Goal: Task Accomplishment & Management: Manage account settings

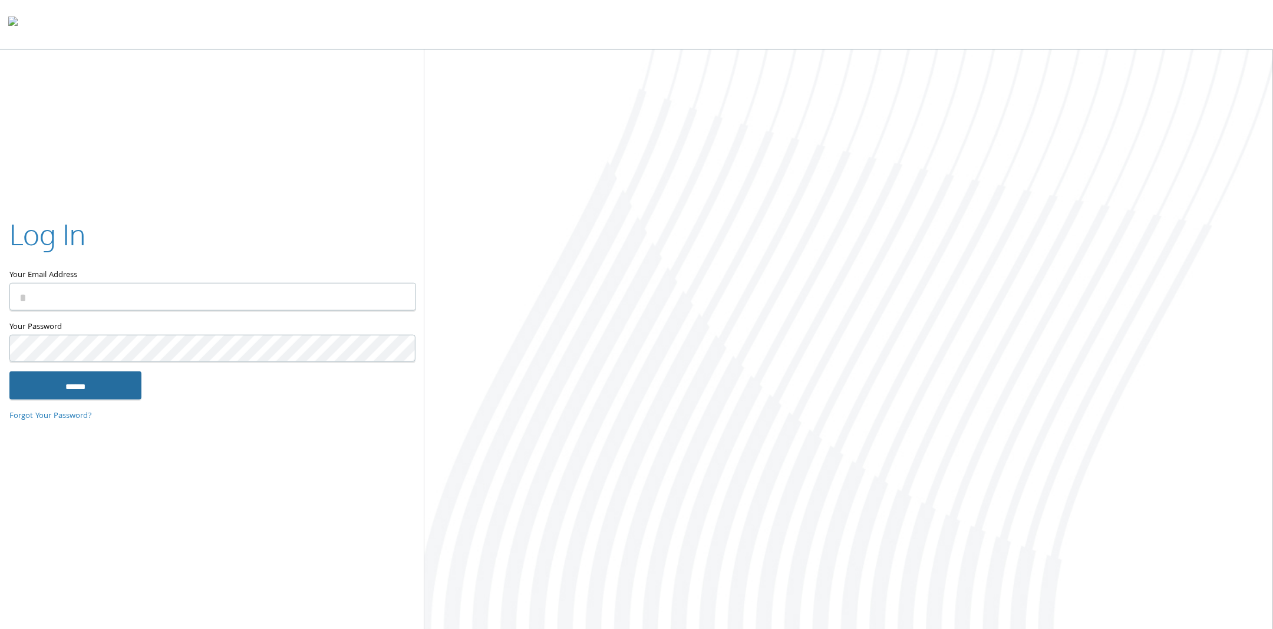
type input "**********"
click at [88, 392] on input "******" at bounding box center [75, 385] width 132 height 28
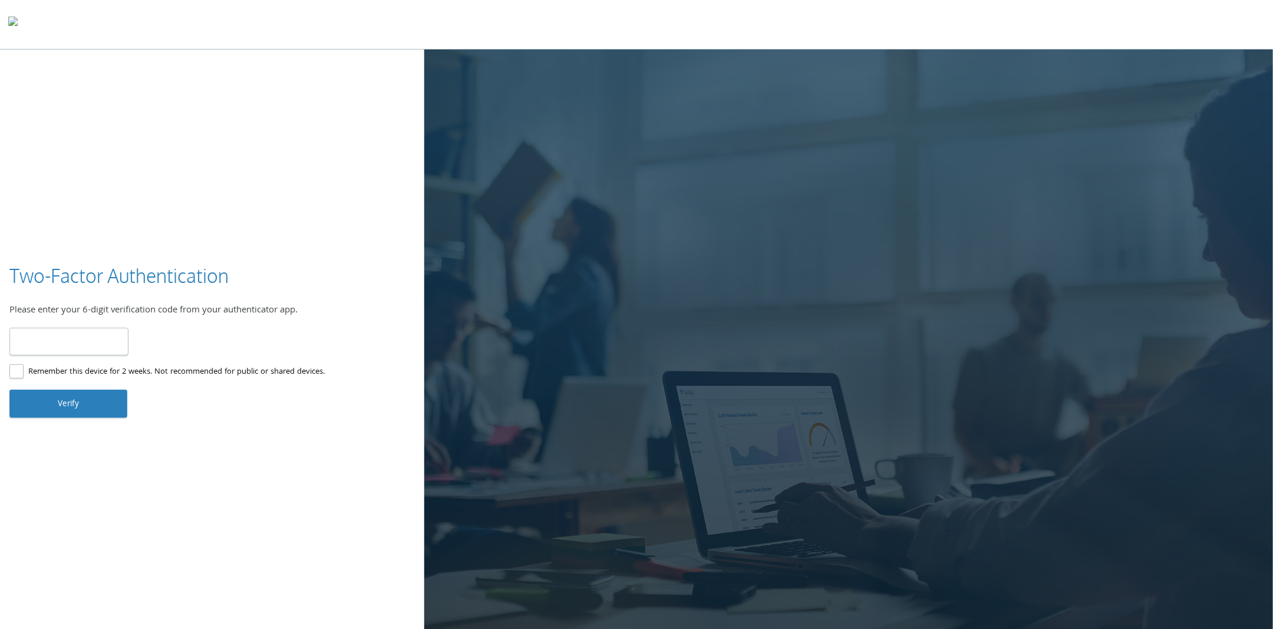
type input "******"
